Goal: Information Seeking & Learning: Learn about a topic

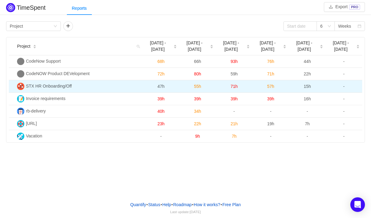
click at [149, 87] on td "47h" at bounding box center [161, 86] width 37 height 12
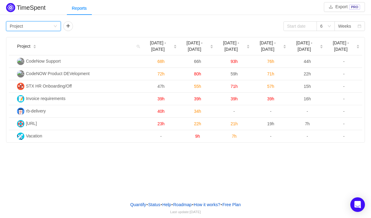
click at [57, 25] on div "Group by Project" at bounding box center [33, 26] width 55 height 10
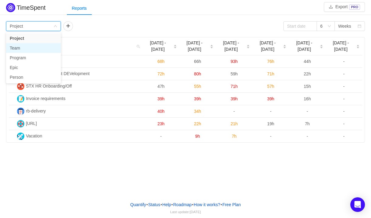
click at [43, 47] on li "Team" at bounding box center [33, 48] width 55 height 10
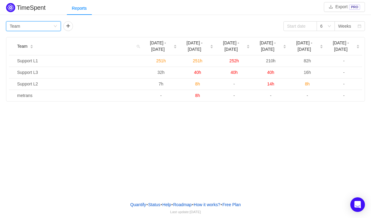
click at [49, 27] on div "Group by Team" at bounding box center [32, 26] width 44 height 9
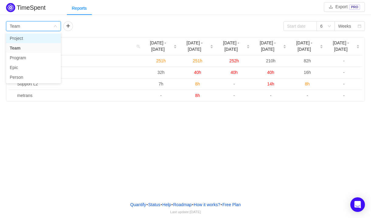
click at [48, 38] on li "Project" at bounding box center [33, 38] width 55 height 10
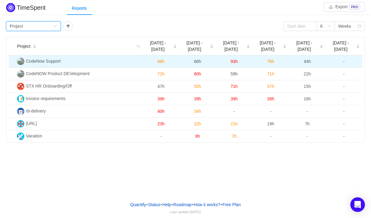
click at [49, 63] on span "CodeNow Support" at bounding box center [43, 61] width 35 height 5
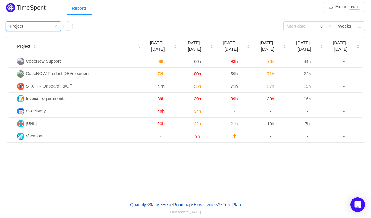
click at [51, 28] on div "Group by Project" at bounding box center [32, 26] width 44 height 9
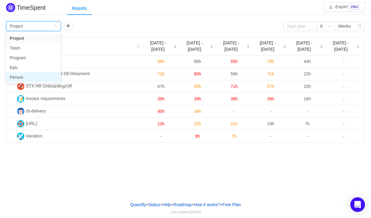
click at [47, 78] on li "Person" at bounding box center [33, 77] width 55 height 10
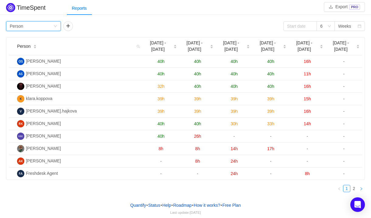
click at [333, 190] on icon "icon: right" at bounding box center [362, 189] width 4 height 4
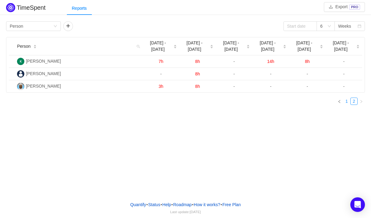
click at [333, 100] on link "1" at bounding box center [346, 101] width 7 height 7
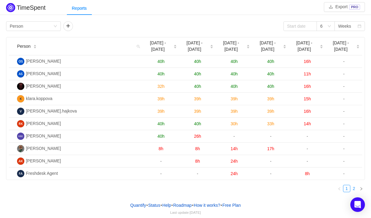
click at [333, 188] on link "2" at bounding box center [354, 188] width 7 height 7
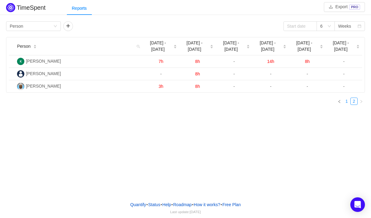
click at [333, 102] on link "1" at bounding box center [346, 101] width 7 height 7
